Goal: Task Accomplishment & Management: Use online tool/utility

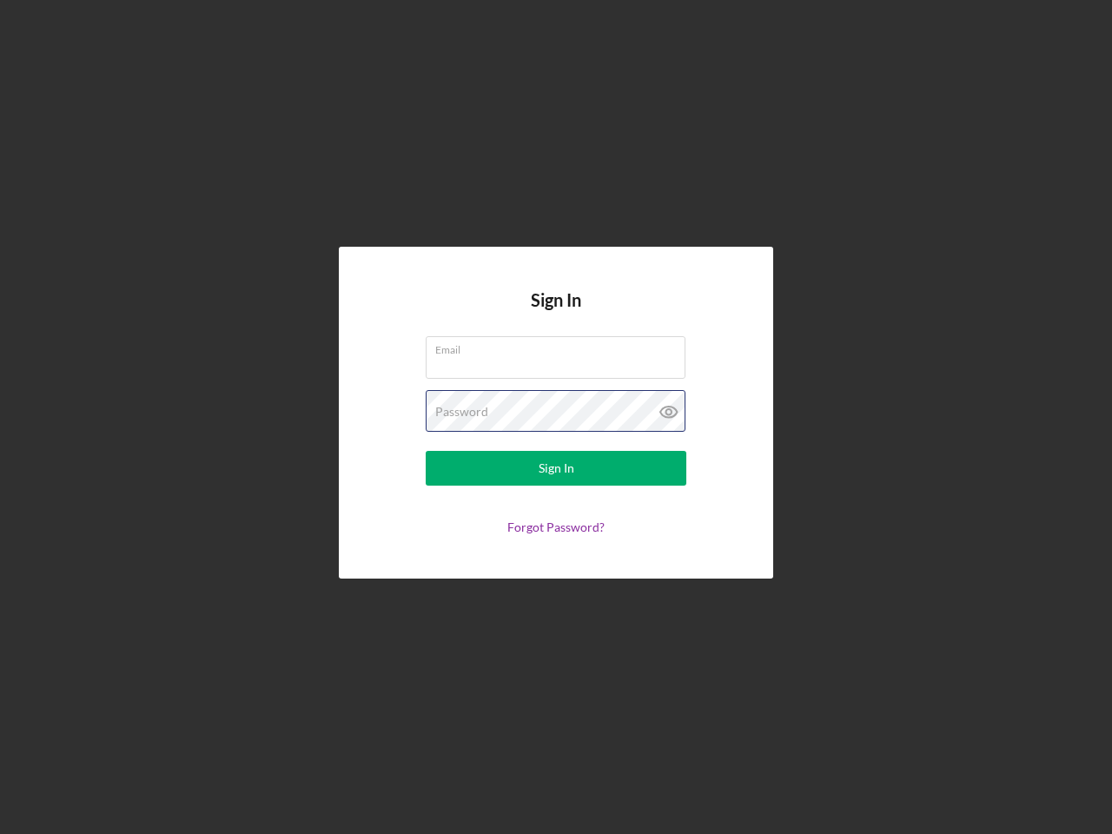
click at [556, 417] on div "Password" at bounding box center [556, 411] width 261 height 43
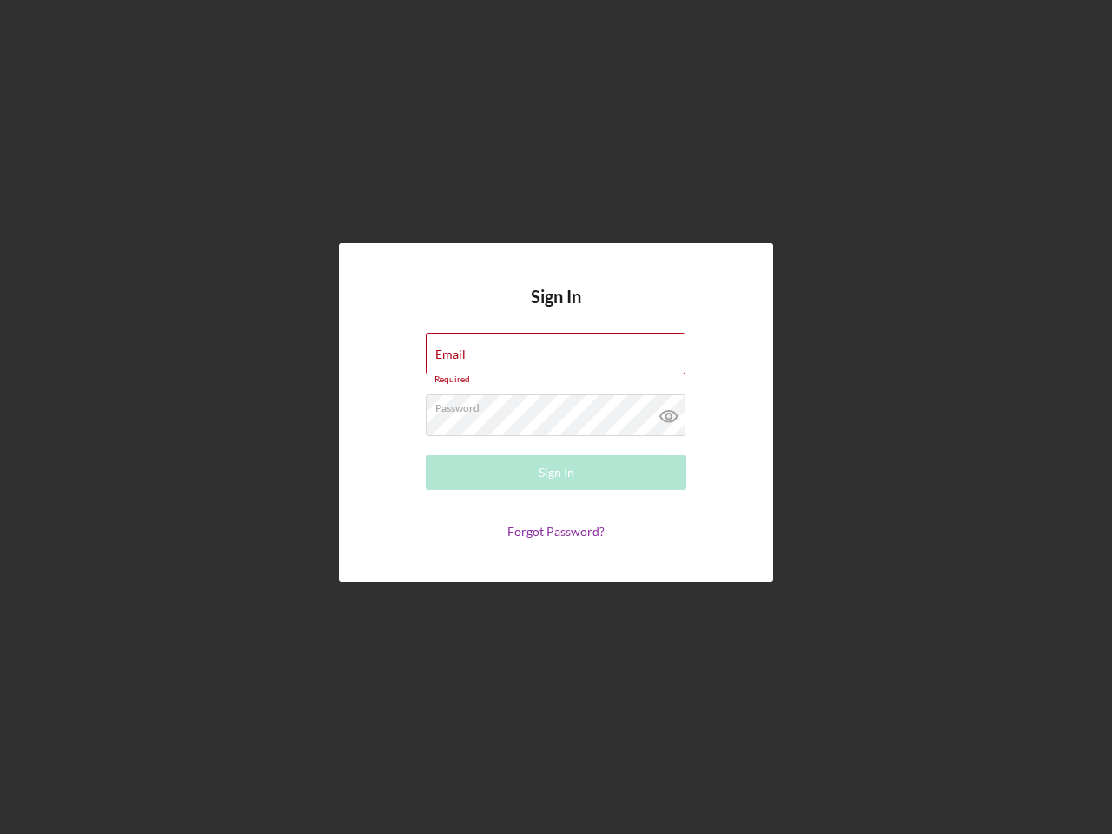
click at [669, 412] on icon at bounding box center [668, 415] width 43 height 43
